Goal: Transaction & Acquisition: Obtain resource

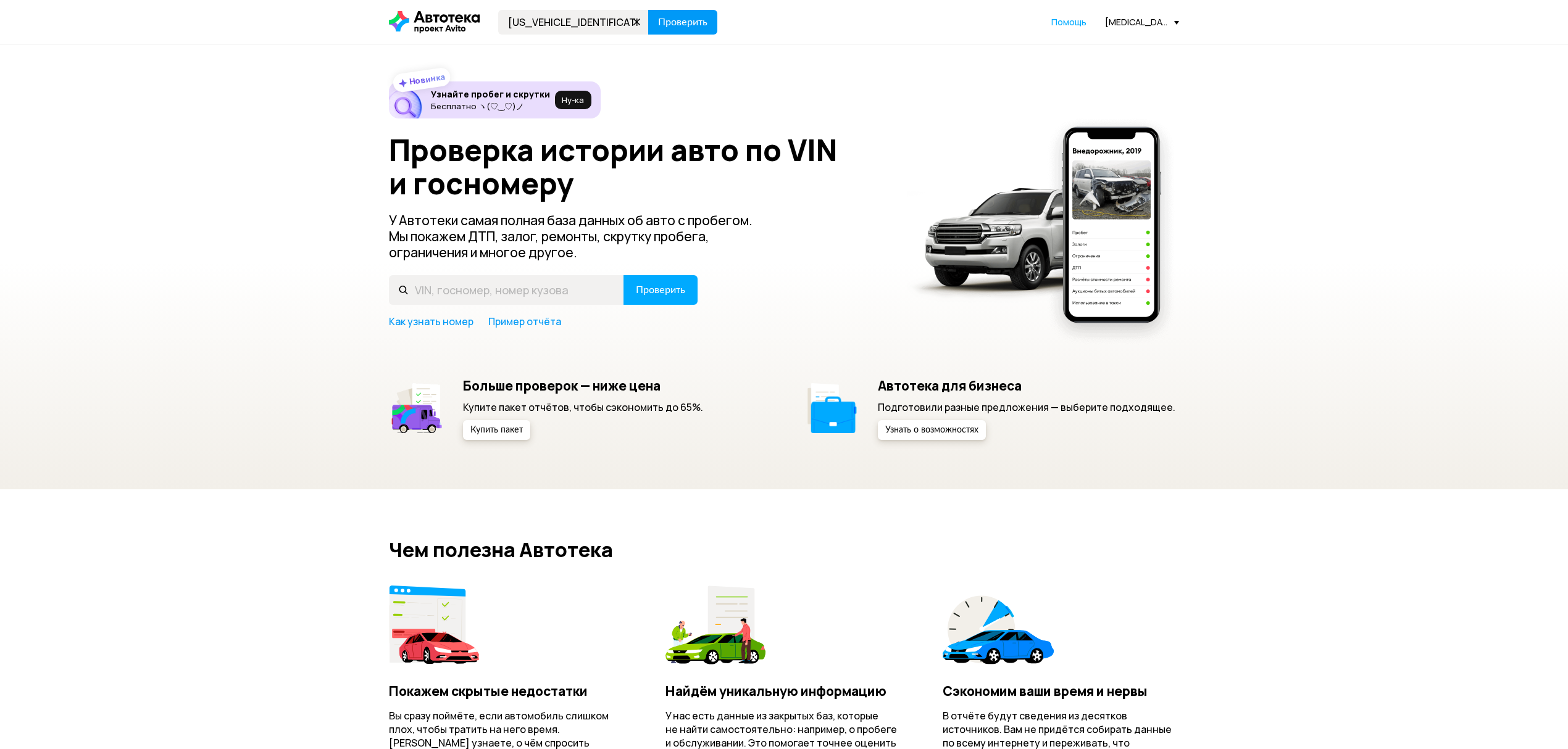
type input "[US_VEHICLE_IDENTIFICATION_NUMBER]"
click at [677, 25] on span "Проверить" at bounding box center [683, 22] width 49 height 10
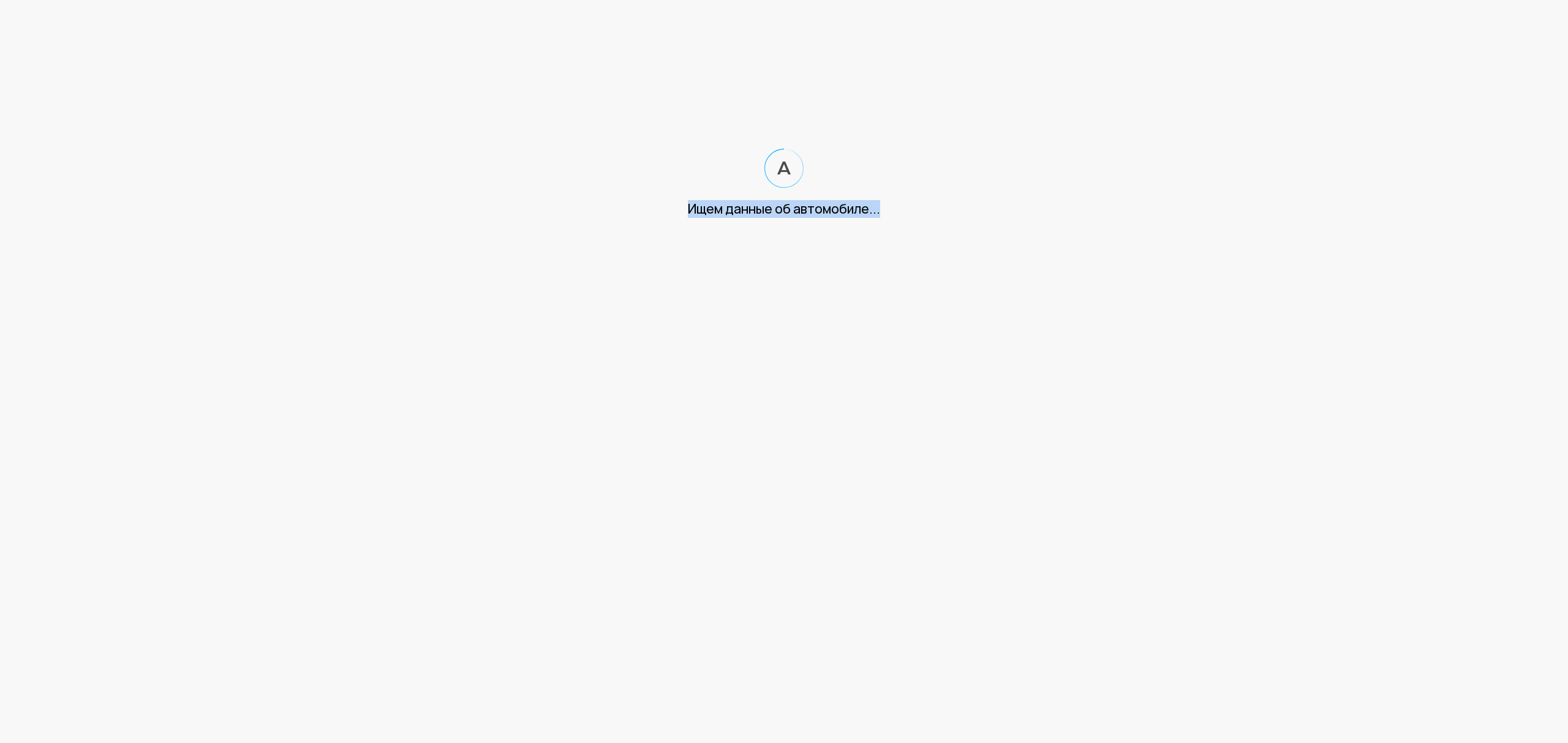
drag, startPoint x: 685, startPoint y: 214, endPoint x: 932, endPoint y: 227, distance: 247.3
click at [932, 227] on html "Ищем данные об автомобиле..." at bounding box center [784, 121] width 1568 height 242
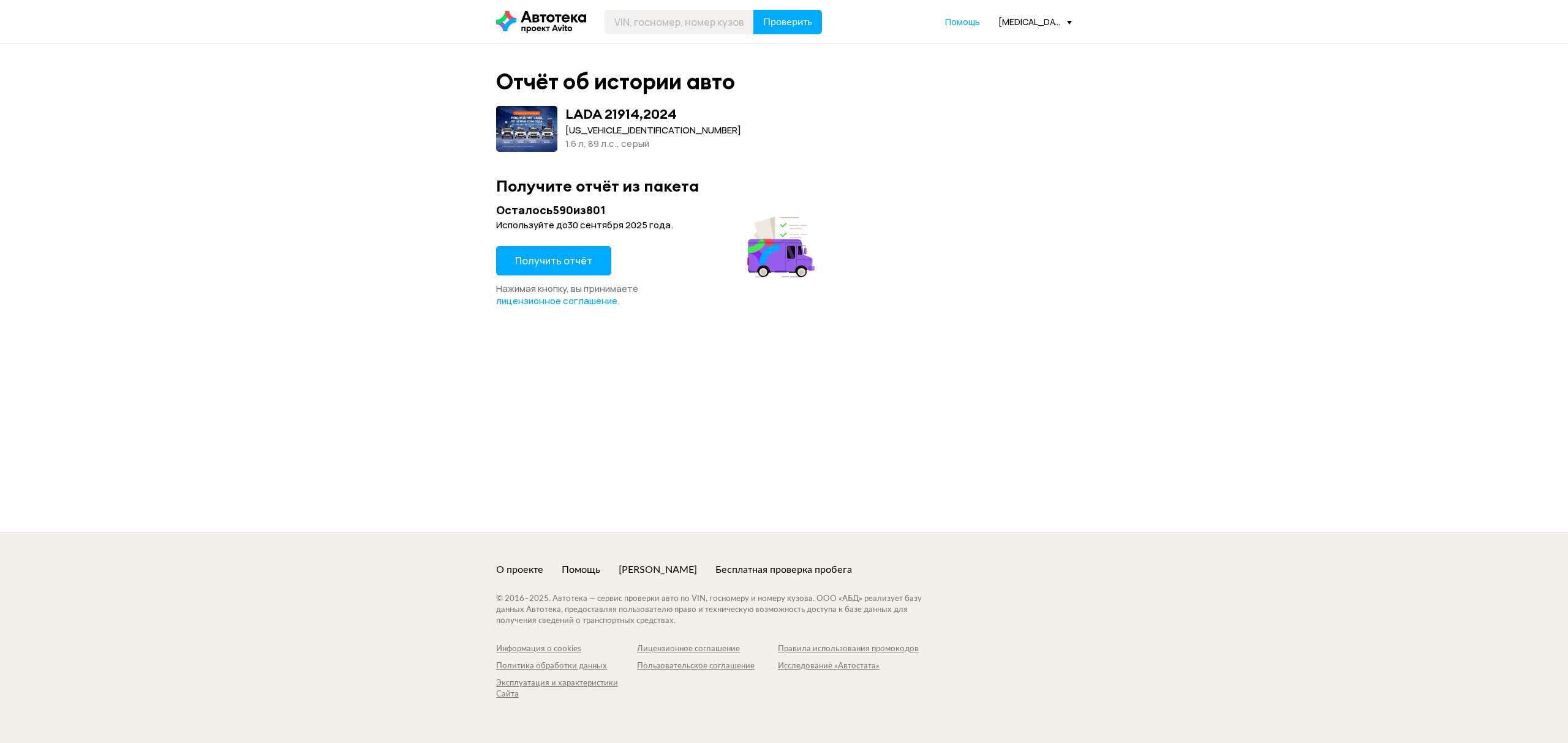
click at [554, 265] on span "Получить отчёт" at bounding box center [554, 260] width 78 height 14
